Goal: Navigation & Orientation: Understand site structure

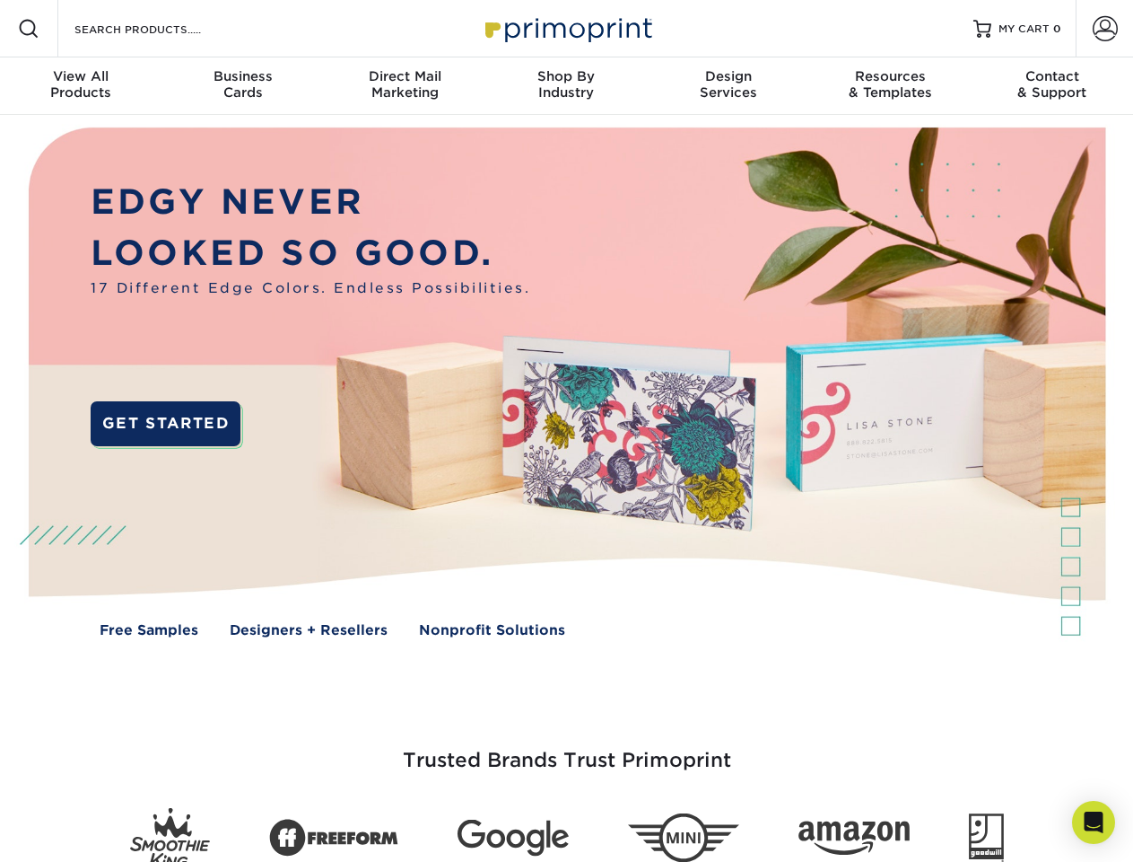
click at [566, 431] on img at bounding box center [566, 395] width 1122 height 561
click at [29, 29] on span at bounding box center [29, 29] width 22 height 22
click at [1105, 29] on span at bounding box center [1105, 28] width 25 height 25
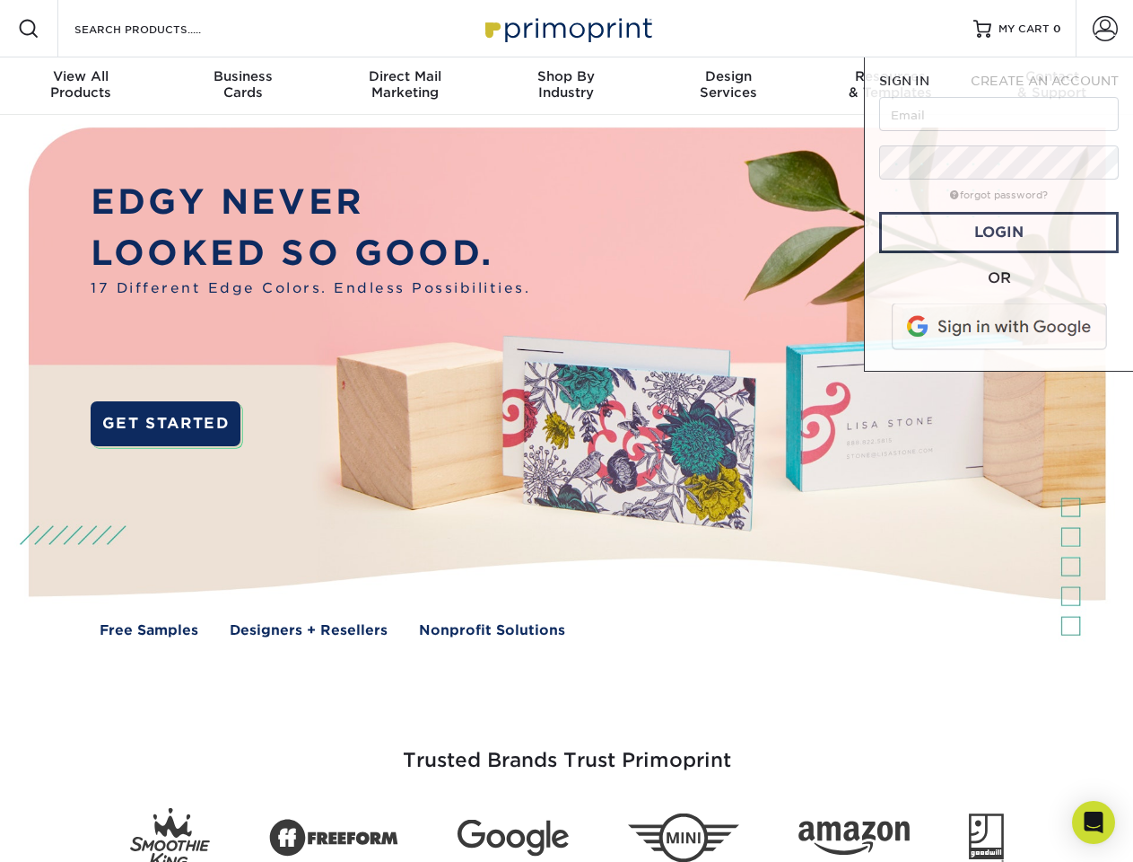
click at [81, 86] on div "View All Products" at bounding box center [81, 84] width 162 height 32
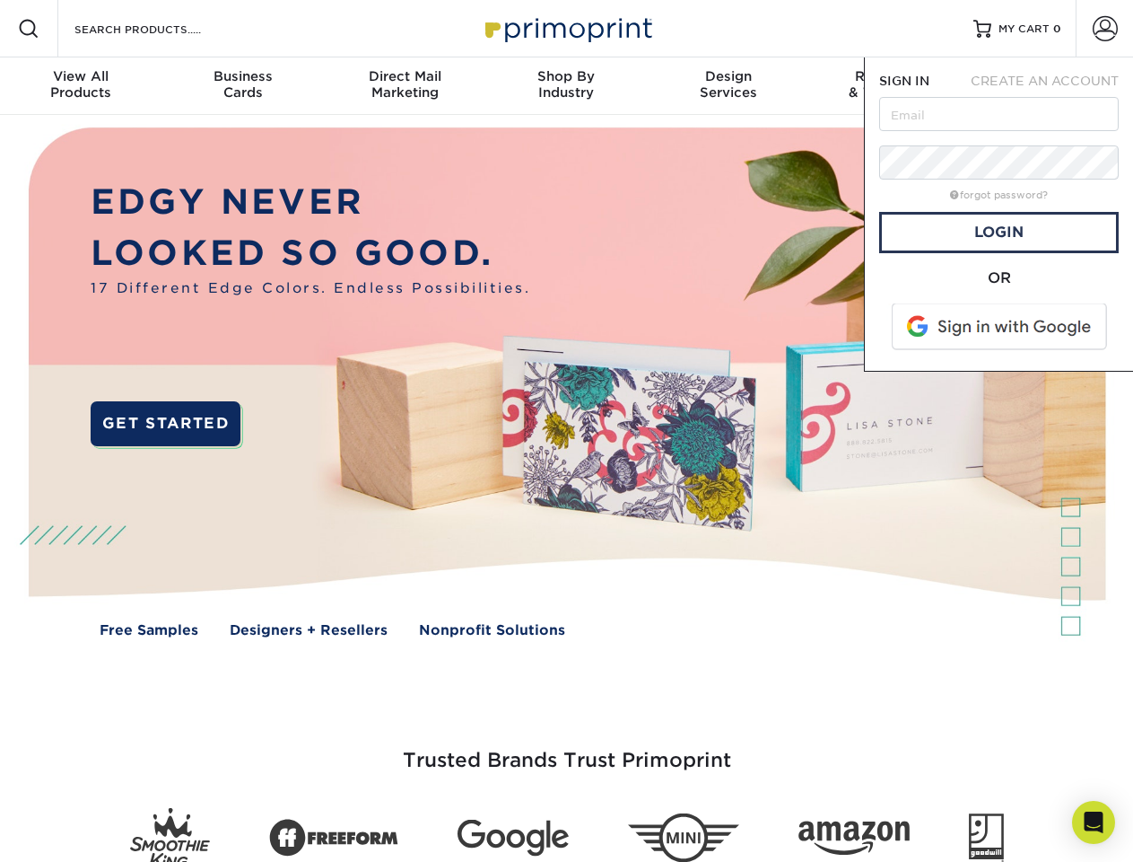
click at [242, 86] on div "Business Cards" at bounding box center [243, 84] width 162 height 32
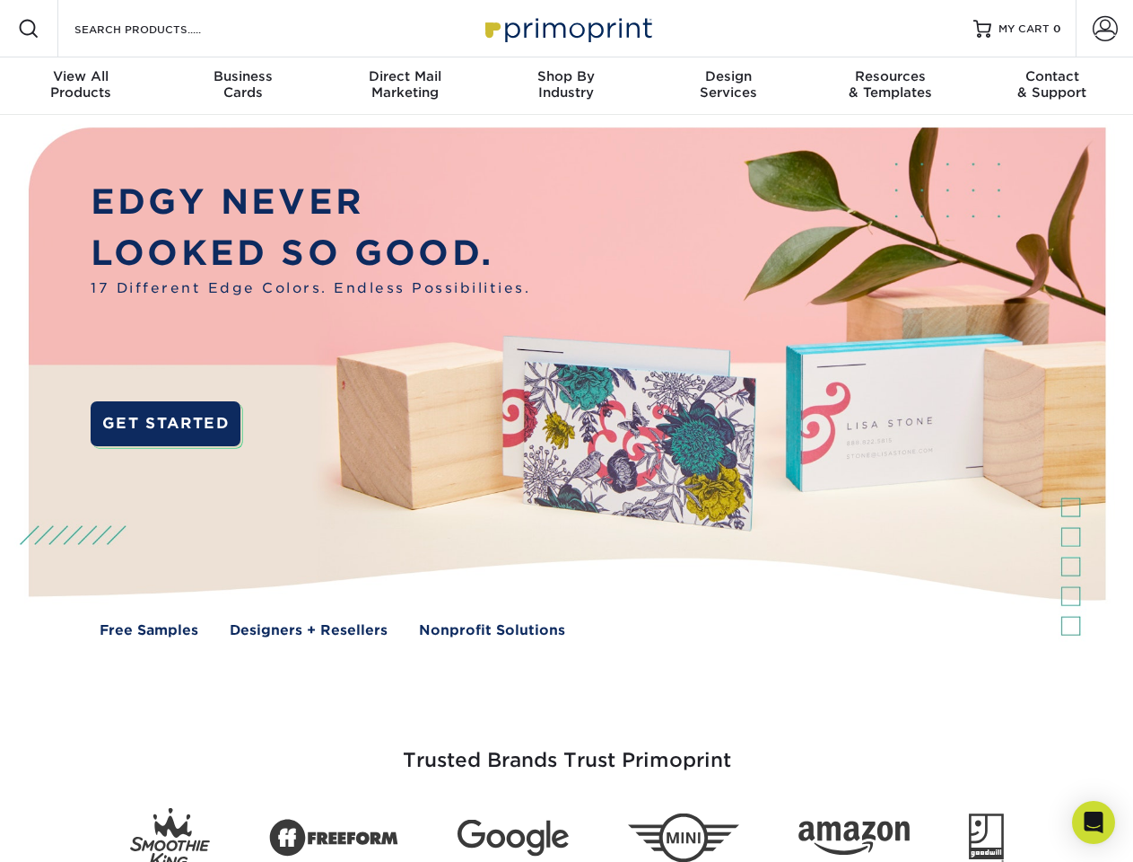
click at [405, 86] on div "Direct Mail Marketing" at bounding box center [405, 84] width 162 height 32
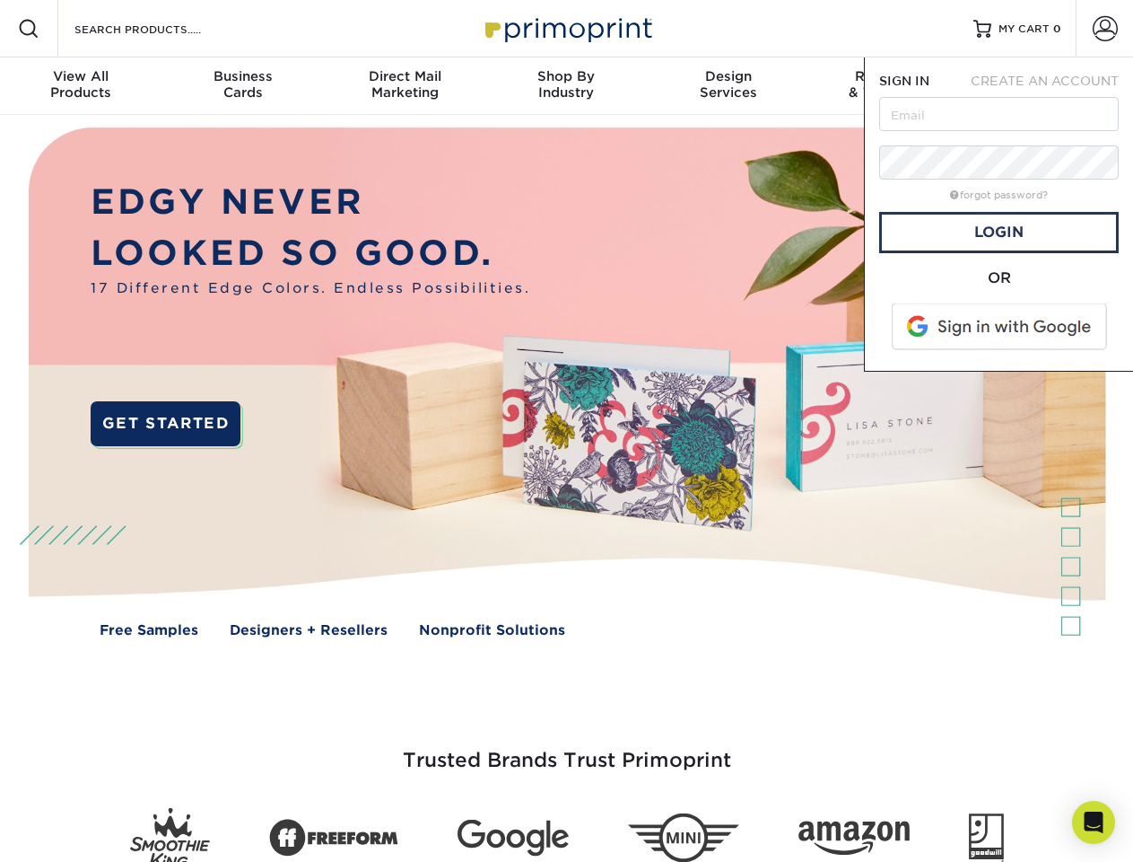
click at [566, 86] on div "Shop By Industry" at bounding box center [566, 84] width 162 height 32
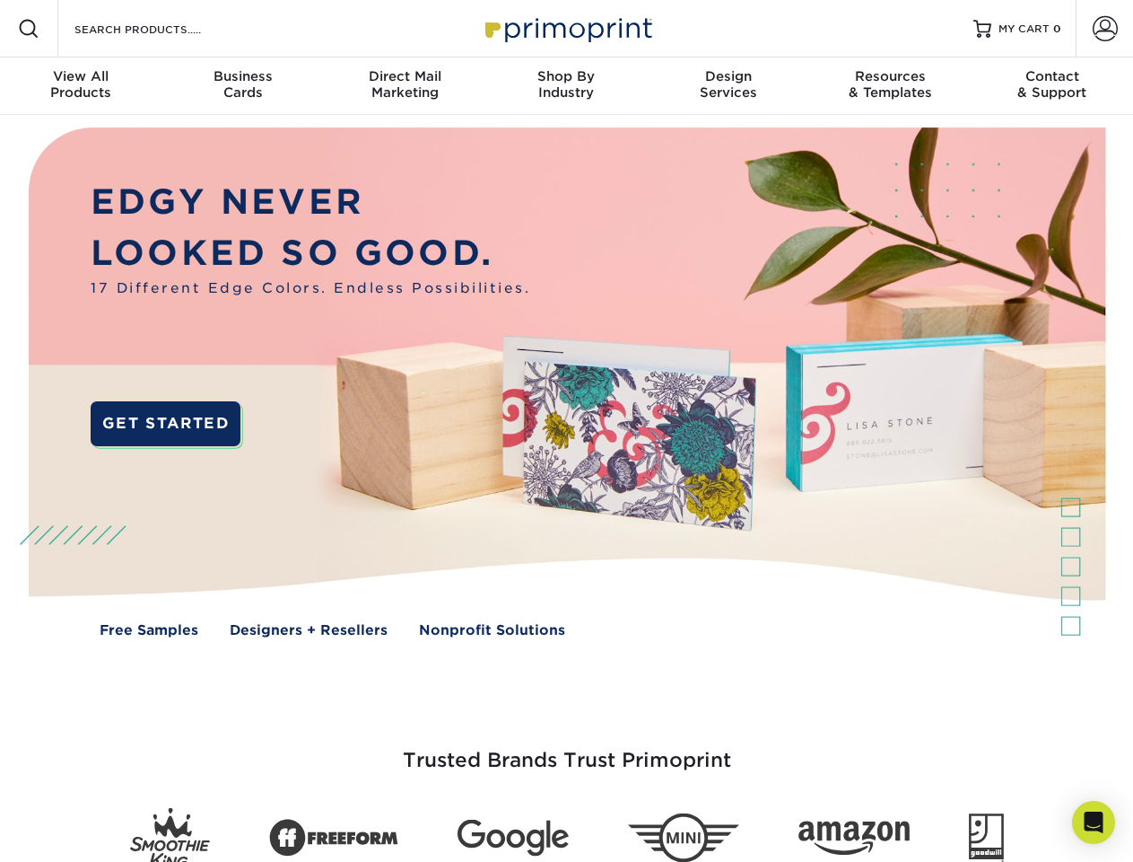
click at [729, 86] on div "Design Services" at bounding box center [729, 84] width 162 height 32
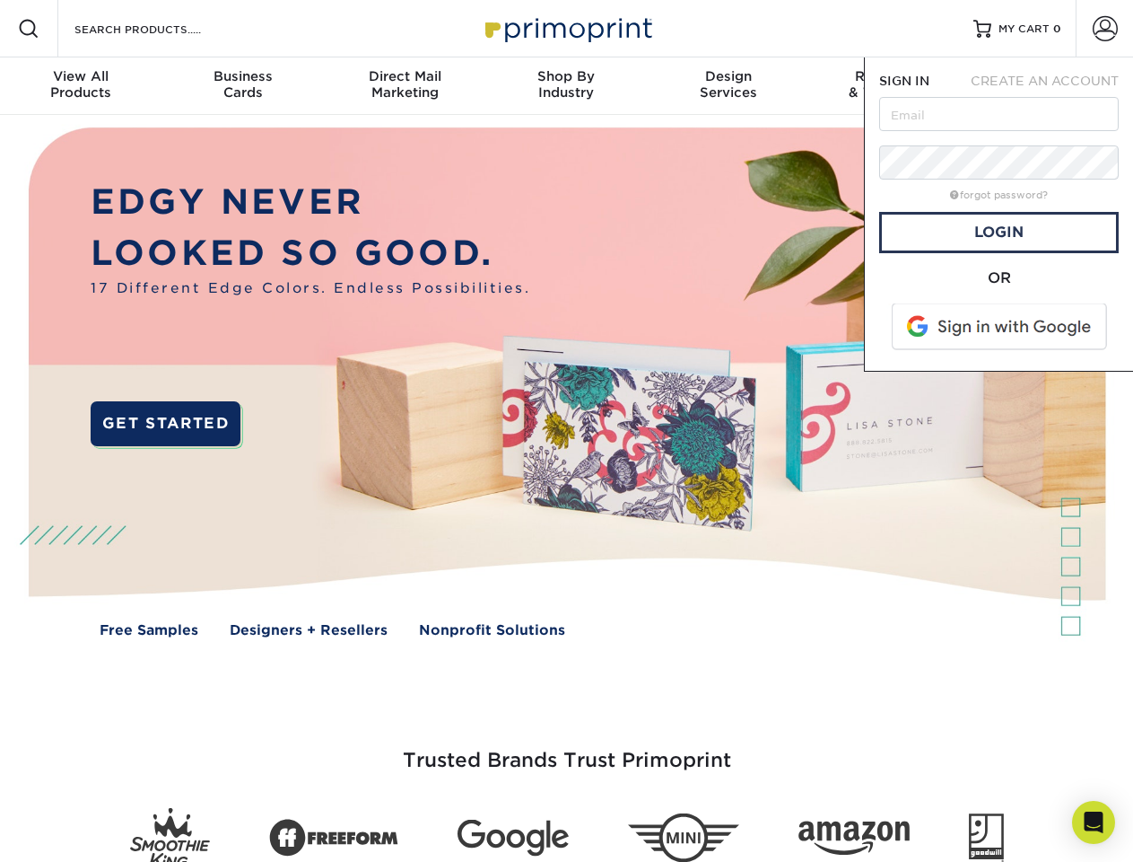
click at [890, 86] on span "SIGN IN" at bounding box center [904, 81] width 50 height 14
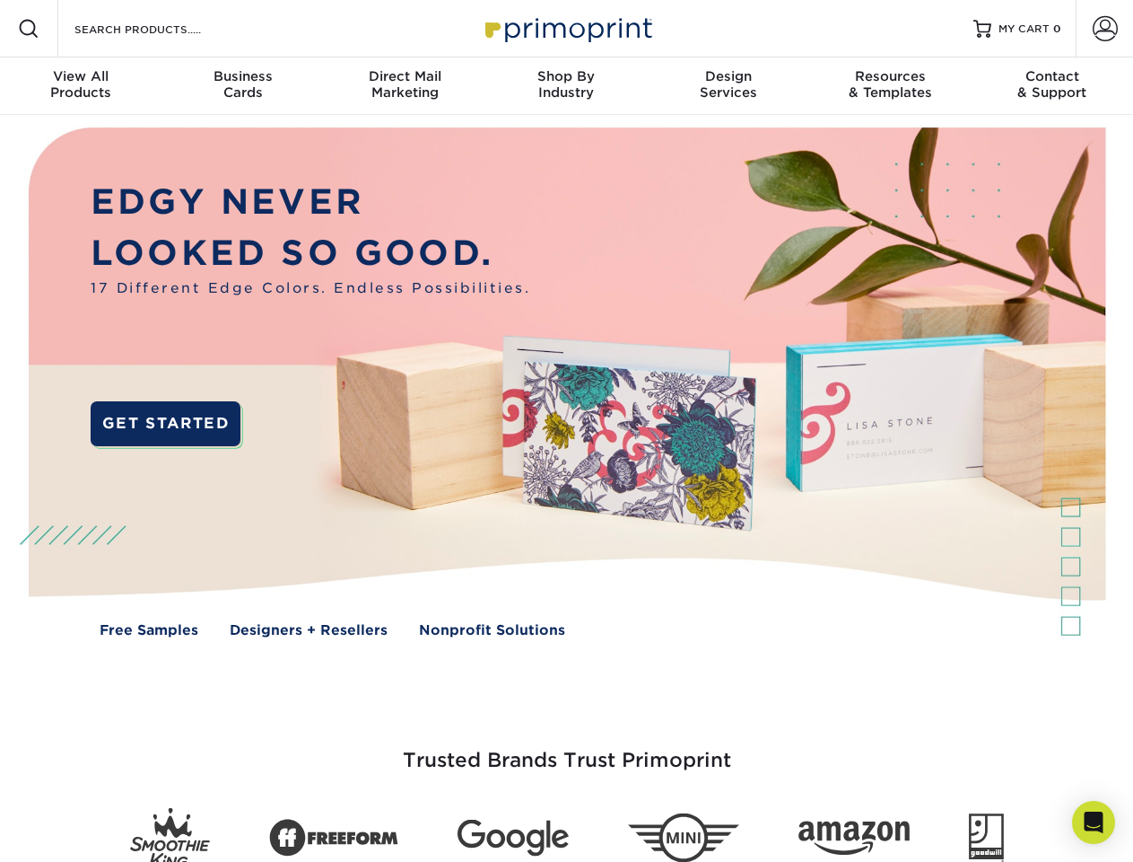
click at [1053, 86] on div "Contact & Support" at bounding box center [1053, 84] width 162 height 32
